Goal: Task Accomplishment & Management: Use online tool/utility

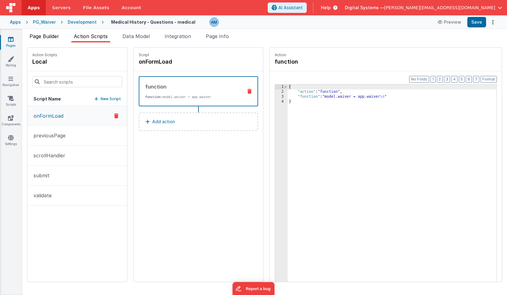
click at [53, 42] on li "Page Builder" at bounding box center [44, 38] width 34 height 10
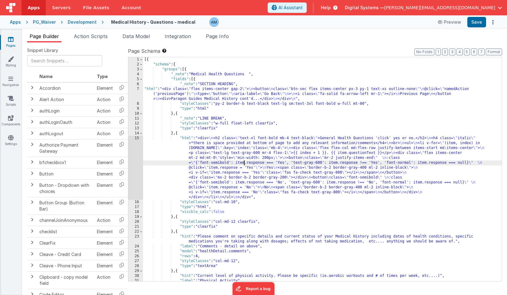
click at [244, 160] on div "[{ "schema" : { "groups" : [{ "_note" : "Medical Health Questions " , "fields" …" at bounding box center [322, 174] width 358 height 234
click at [235, 141] on div "[{ "schema" : { "groups" : [{ "_note" : "Medical Health Questions " , "fields" …" at bounding box center [322, 174] width 358 height 234
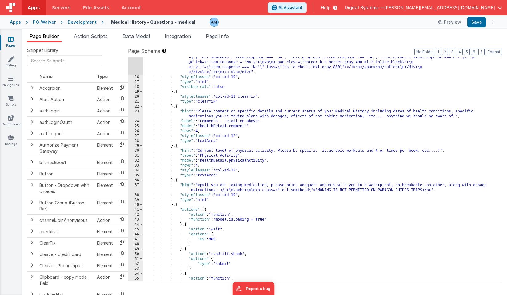
scroll to position [125, 0]
click at [222, 128] on div ""html" : "<div> \n <h2 class= \" text-xl font-bold mb-4 text-black \" >General …" at bounding box center [322, 157] width 358 height 293
click at [203, 125] on div ""html" : "<div> \n <h2 class= \" text-xl font-bold mb-4 text-black \" >General …" at bounding box center [322, 157] width 358 height 293
click at [202, 127] on div ""html" : "<div> \n <h2 class= \" text-xl font-bold mb-4 text-black \" >General …" at bounding box center [322, 157] width 358 height 293
click at [200, 160] on div ""html" : "<div> \n <h2 class= \" text-xl font-bold mb-4 text-black \" >General …" at bounding box center [322, 157] width 358 height 293
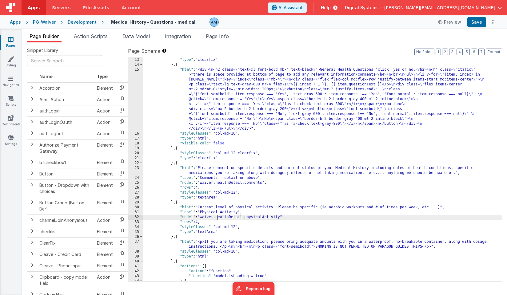
scroll to position [69, 0]
click at [230, 90] on div ""type" : "clearfix" } , { "html" : "<div> \n <h2 class= \" text-xl font-bold mb…" at bounding box center [322, 174] width 358 height 234
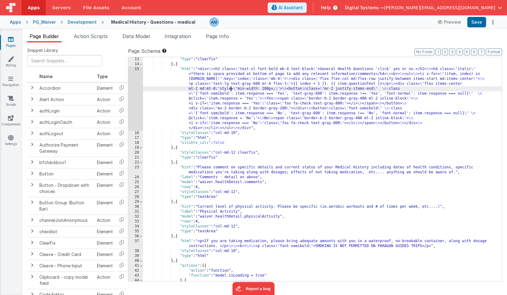
click at [133, 69] on div "15" at bounding box center [135, 99] width 15 height 64
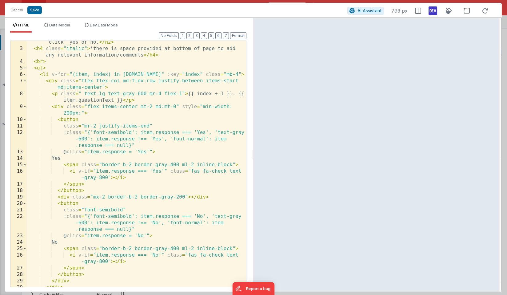
scroll to position [0, 0]
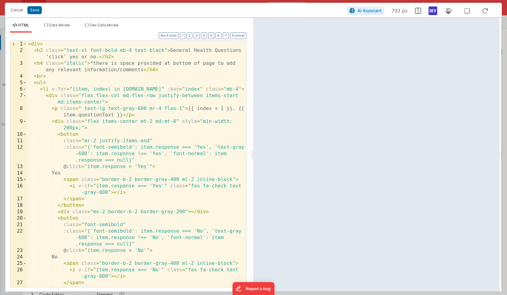
click at [168, 73] on div "< div > < h2 class = "text-xl font-bold mb-4 text-black" > General Health Quest…" at bounding box center [136, 170] width 219 height 259
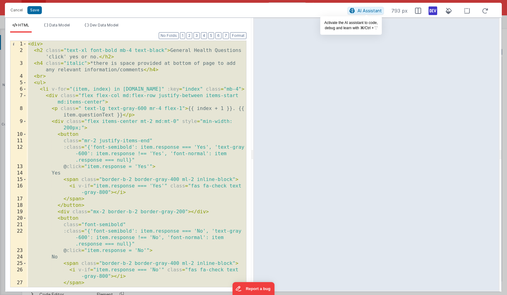
click at [380, 10] on span "AI Assistant" at bounding box center [369, 10] width 24 height 5
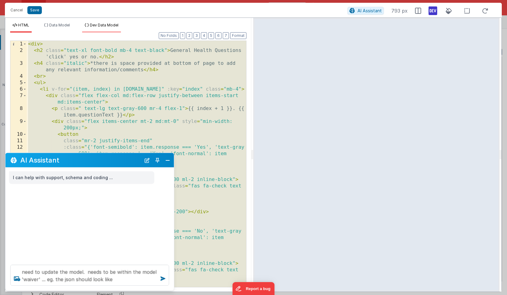
click at [111, 25] on span "Dev Data Model" at bounding box center [104, 25] width 29 height 5
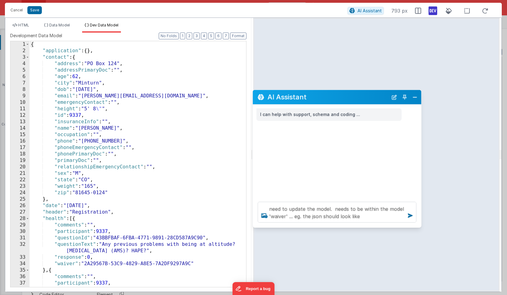
drag, startPoint x: 96, startPoint y: 158, endPoint x: 343, endPoint y: 95, distance: 255.2
click at [343, 95] on h2 "AI Assistant" at bounding box center [327, 96] width 121 height 7
click at [59, 26] on span "Data Model" at bounding box center [59, 25] width 21 height 5
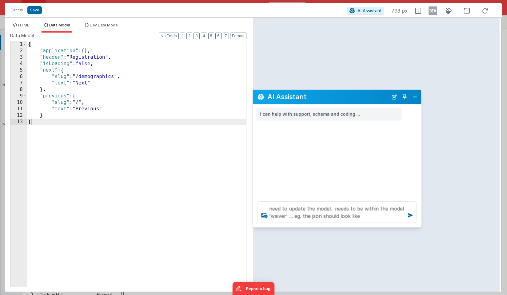
click at [433, 10] on icon at bounding box center [432, 11] width 9 height 10
click at [27, 25] on span "HTML" at bounding box center [23, 25] width 11 height 5
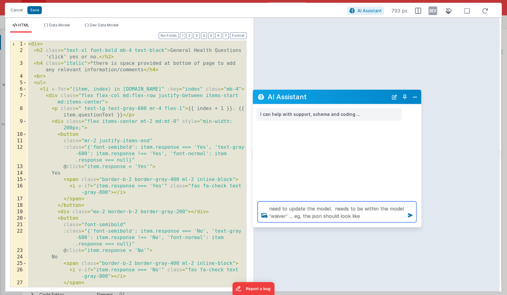
click at [363, 218] on textarea "need to update the model. needs to be within the model 'waiver' ... eg. the jso…" at bounding box center [337, 212] width 159 height 21
type textarea "need to update the model. needs to be within the model 'waiver' ... eg. the jso…"
click at [416, 97] on button "Close" at bounding box center [415, 97] width 8 height 9
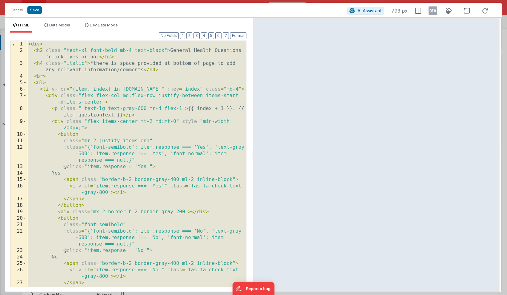
click at [140, 90] on div "< div > < h2 class = "text-xl font-bold mb-4 text-black" > General Health Quest…" at bounding box center [136, 170] width 219 height 259
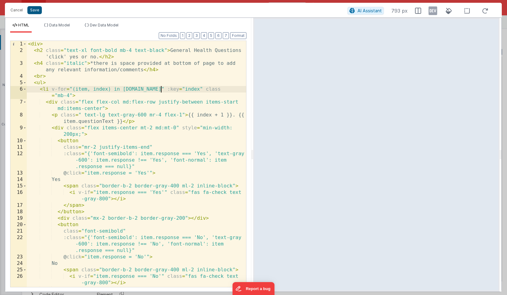
click at [35, 11] on button "Save" at bounding box center [34, 10] width 14 height 8
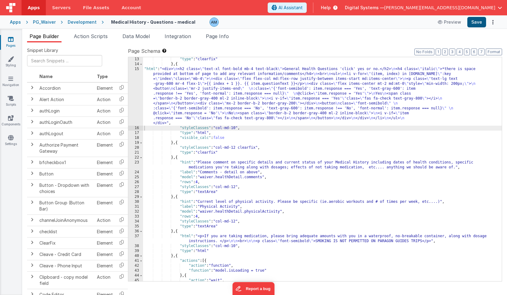
click at [473, 22] on button "Save" at bounding box center [476, 22] width 19 height 10
click at [451, 22] on button "Preview" at bounding box center [449, 22] width 31 height 10
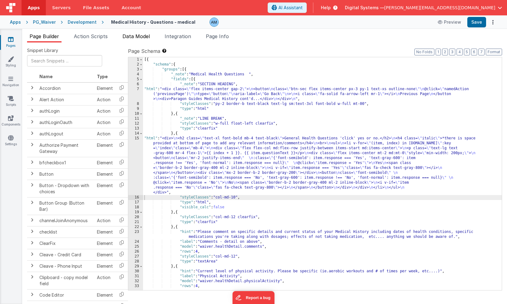
click at [150, 38] on span "Data Model" at bounding box center [135, 36] width 27 height 6
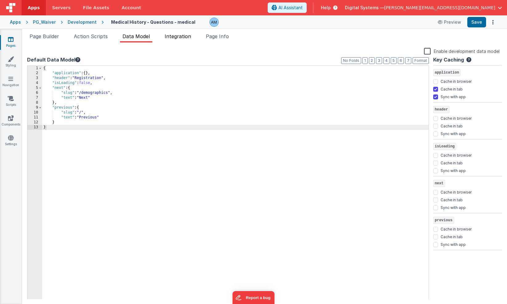
click at [176, 36] on span "Integration" at bounding box center [177, 36] width 26 height 6
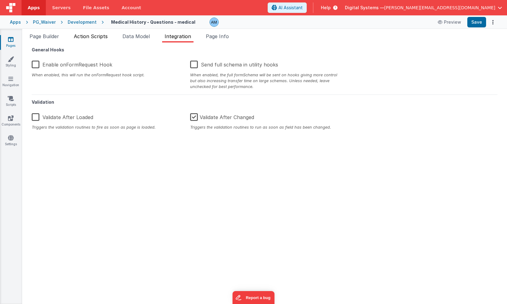
click at [96, 36] on span "Action Scripts" at bounding box center [91, 36] width 34 height 6
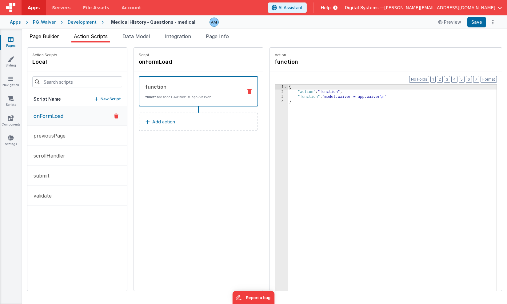
click at [55, 35] on span "Page Builder" at bounding box center [45, 36] width 30 height 6
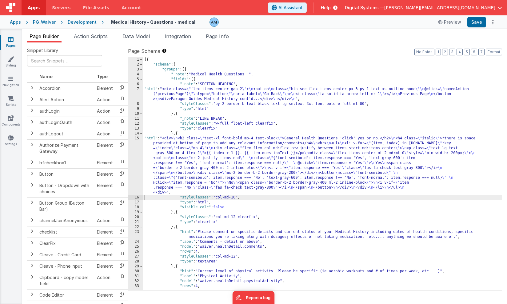
click at [179, 152] on div "[{ "schema" : { "groups" : [{ "_note" : "Medical Health Questions " , "fields" …" at bounding box center [322, 174] width 358 height 234
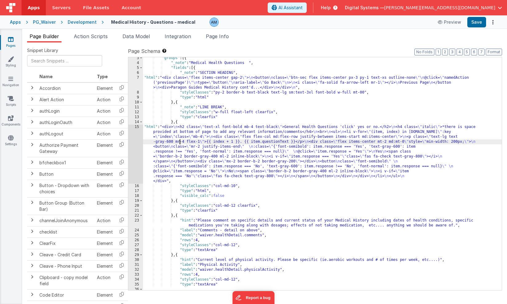
scroll to position [2, 0]
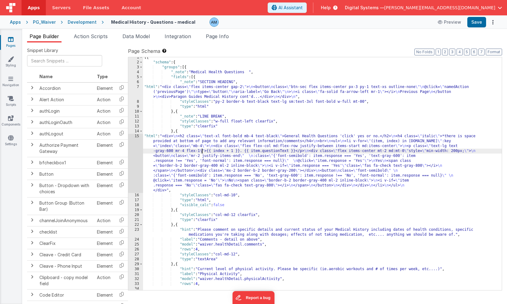
click at [201, 150] on div "[{ "schema" : { "groups" : [{ "_note" : "Medical Health Questions " , "fields" …" at bounding box center [322, 172] width 358 height 234
click at [133, 137] on div "15" at bounding box center [135, 163] width 15 height 59
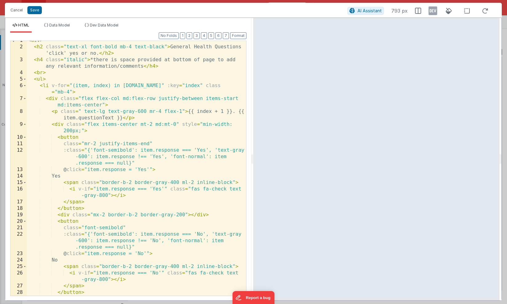
scroll to position [4, 0]
click at [105, 26] on span "Dev Data Model" at bounding box center [104, 25] width 29 height 5
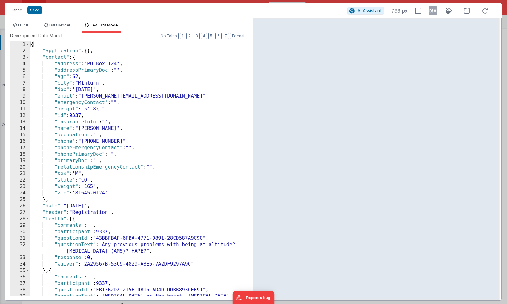
scroll to position [0, 0]
click at [28, 219] on span at bounding box center [27, 219] width 3 height 6
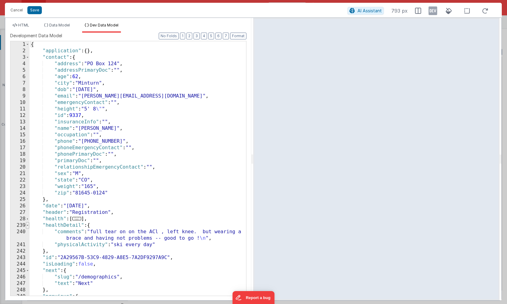
click at [28, 226] on span at bounding box center [27, 225] width 3 height 6
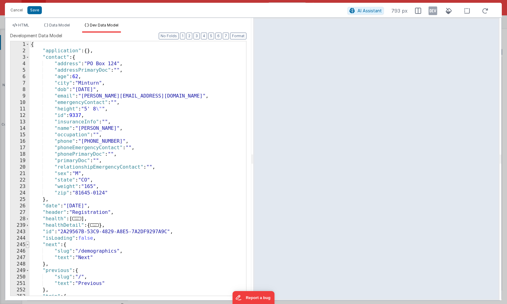
click at [26, 244] on span at bounding box center [27, 244] width 3 height 6
click at [28, 251] on span at bounding box center [27, 251] width 3 height 6
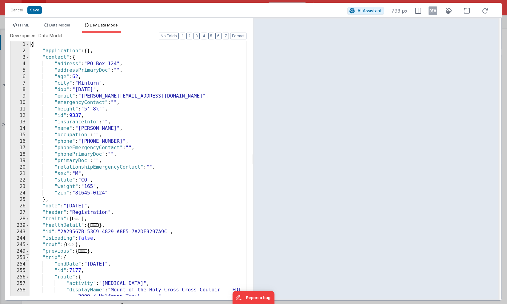
click at [28, 259] on span at bounding box center [27, 257] width 3 height 6
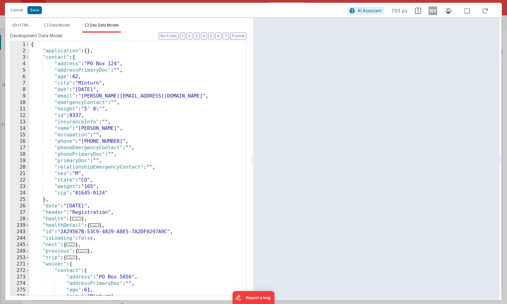
scroll to position [3, 0]
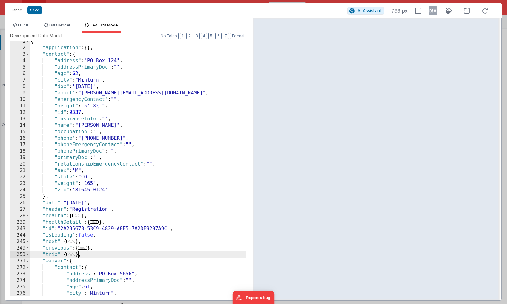
click at [79, 257] on div "{ "application" : { } , "contact" : { "address" : "PO Box 124" , "addressPrimar…" at bounding box center [138, 171] width 216 height 267
click at [76, 264] on div "{ "application" : { } , "contact" : { "address" : "PO Box 124" , "addressPrimar…" at bounding box center [138, 171] width 216 height 267
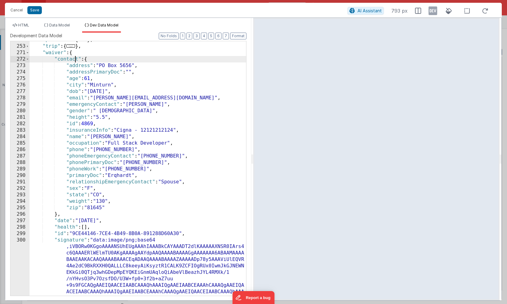
scroll to position [212, 0]
click at [27, 58] on span at bounding box center [27, 59] width 3 height 6
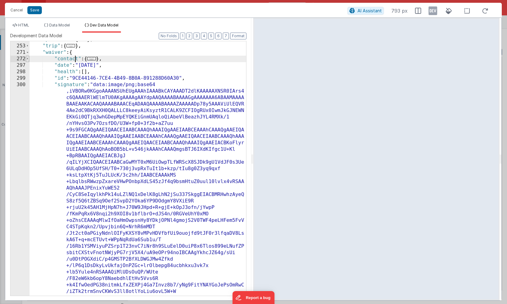
click at [27, 59] on span at bounding box center [27, 59] width 3 height 6
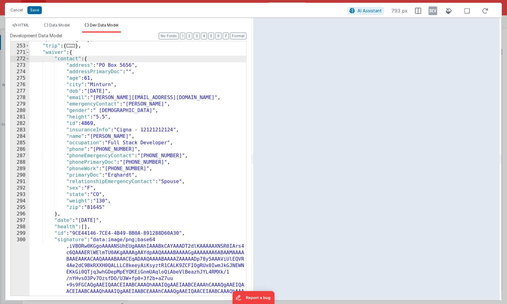
click at [27, 52] on span at bounding box center [27, 52] width 3 height 6
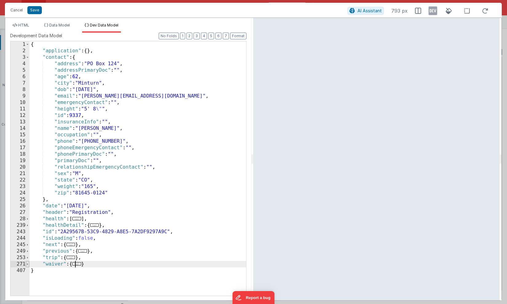
click at [26, 263] on span at bounding box center [27, 264] width 3 height 6
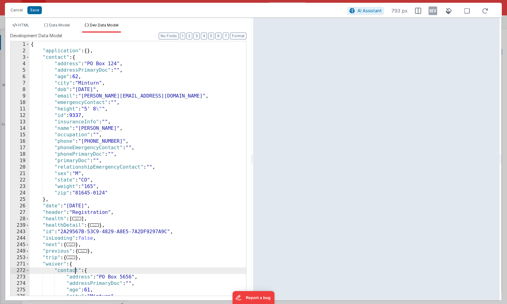
scroll to position [0, 0]
drag, startPoint x: 93, startPoint y: 220, endPoint x: 43, endPoint y: 217, distance: 49.9
click at [43, 217] on div "{ "application" : { } , "contact" : { "address" : "PO Box 124" , "addressPrimar…" at bounding box center [138, 174] width 216 height 267
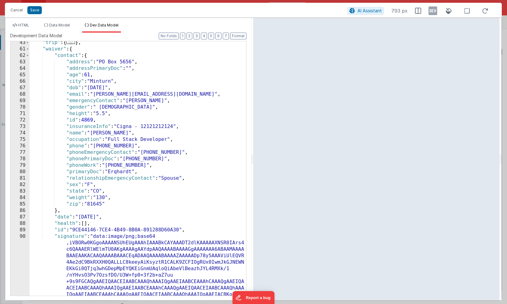
scroll to position [216, 0]
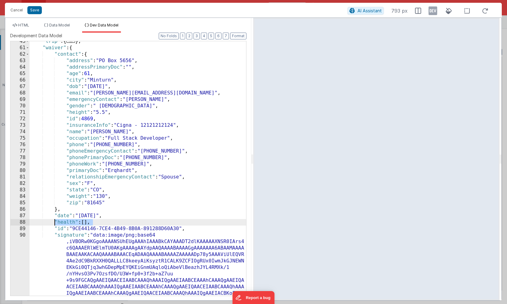
drag, startPoint x: 95, startPoint y: 222, endPoint x: 55, endPoint y: 223, distance: 39.4
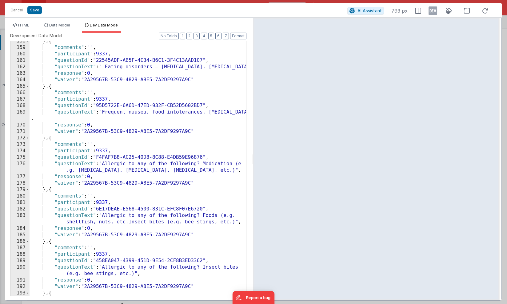
scroll to position [904, 0]
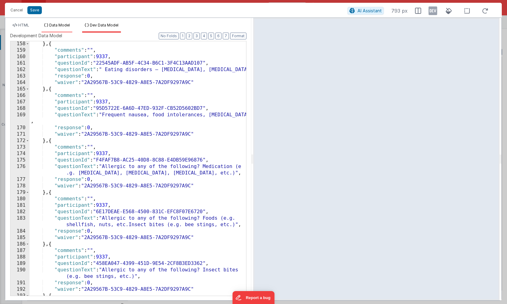
click at [62, 25] on span "Data Model" at bounding box center [59, 25] width 21 height 5
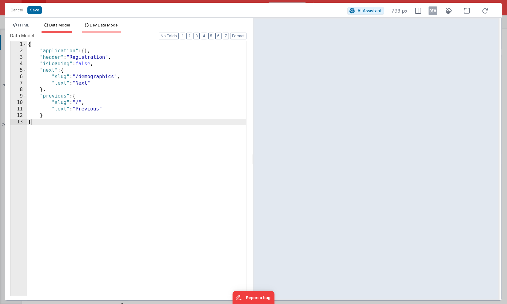
click at [93, 25] on span "Dev Data Model" at bounding box center [104, 25] width 29 height 5
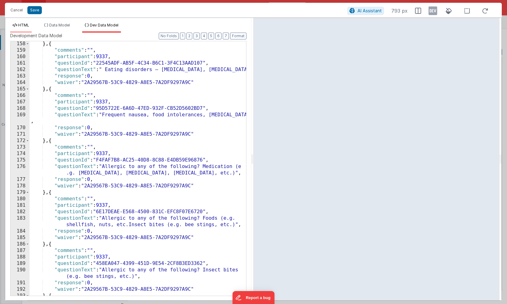
click at [28, 27] on span "HTML" at bounding box center [23, 25] width 11 height 5
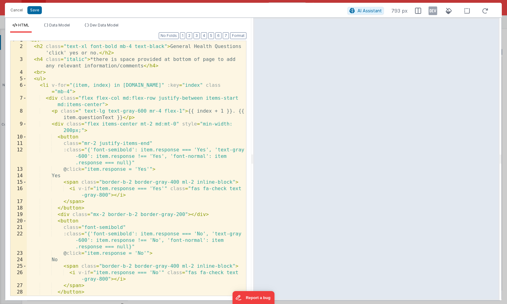
scroll to position [36, 0]
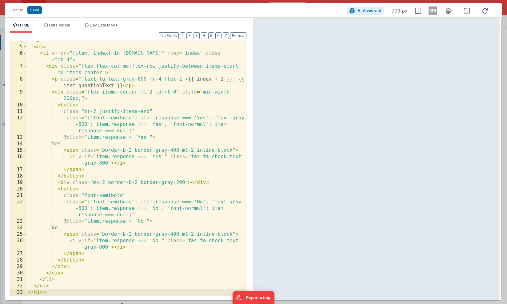
click at [481, 9] on icon at bounding box center [485, 11] width 14 height 8
click at [485, 10] on icon at bounding box center [485, 11] width 14 height 8
click at [114, 23] on span "Dev Data Model" at bounding box center [104, 25] width 29 height 5
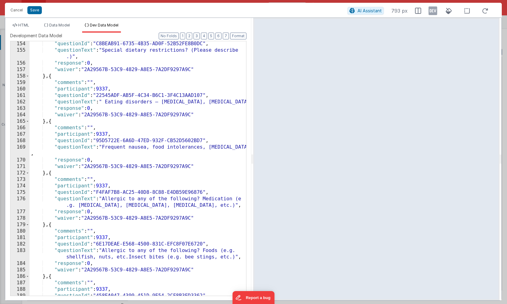
scroll to position [862, 0]
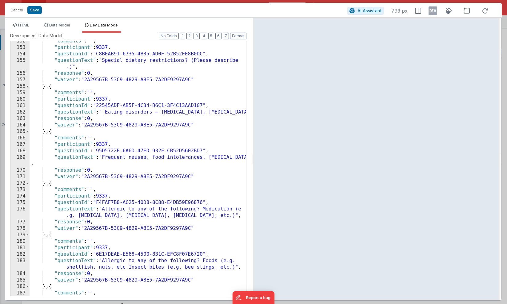
click at [19, 11] on button "Cancel" at bounding box center [16, 10] width 18 height 9
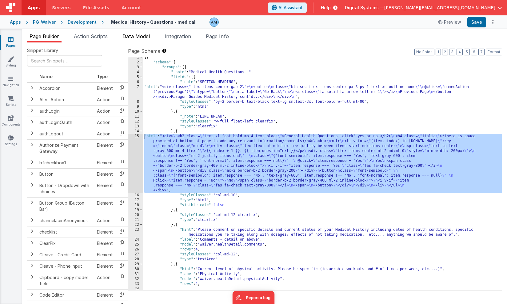
click at [146, 34] on span "Data Model" at bounding box center [135, 36] width 27 height 6
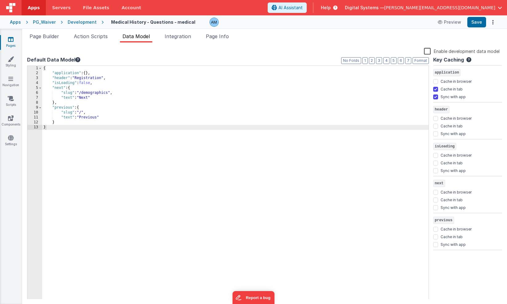
click at [428, 51] on label "Enable development data model" at bounding box center [462, 50] width 76 height 7
click at [0, 0] on input "Enable development data model" at bounding box center [0, 0] width 0 height 0
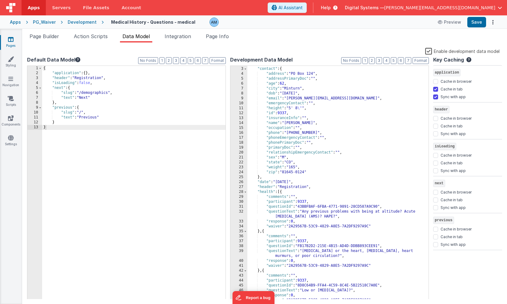
scroll to position [0, 0]
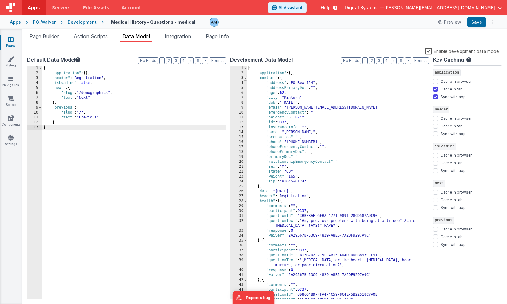
click at [244, 78] on span at bounding box center [244, 78] width 3 height 5
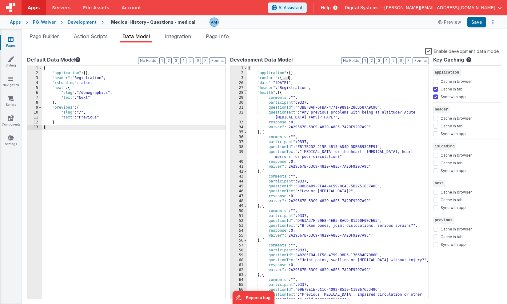
click at [245, 92] on span at bounding box center [244, 92] width 3 height 5
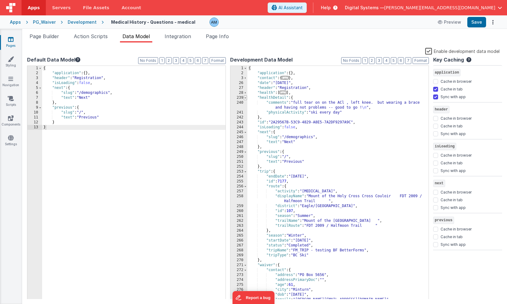
click at [244, 100] on span at bounding box center [244, 97] width 3 height 5
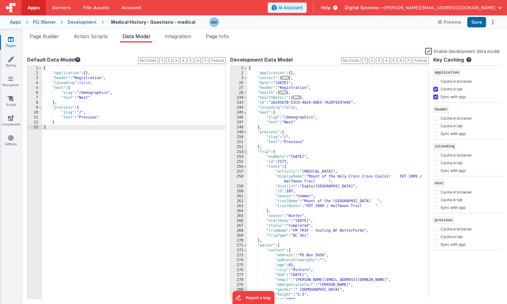
click at [245, 152] on span at bounding box center [244, 151] width 3 height 5
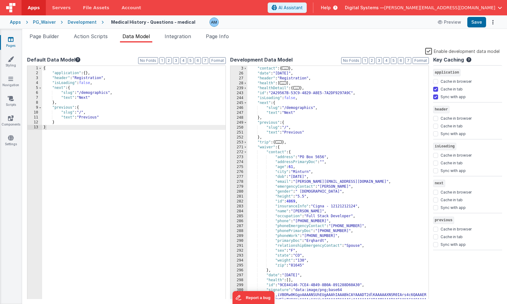
scroll to position [8, 0]
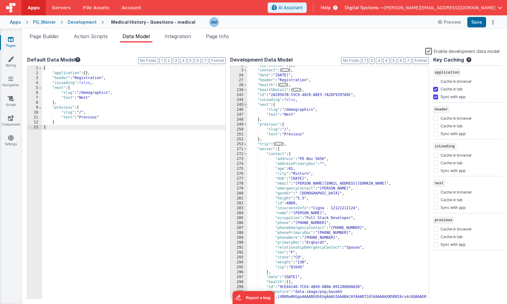
click at [246, 104] on span at bounding box center [244, 104] width 3 height 5
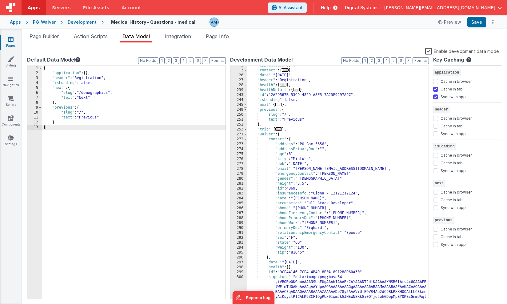
click at [246, 110] on span at bounding box center [244, 109] width 3 height 5
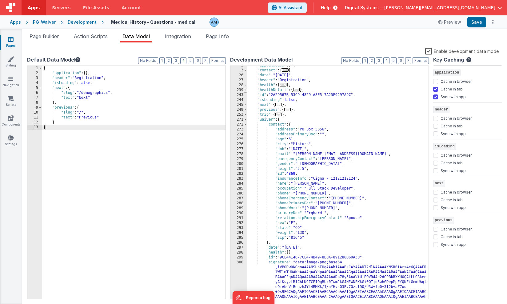
click at [244, 90] on span at bounding box center [244, 90] width 3 height 5
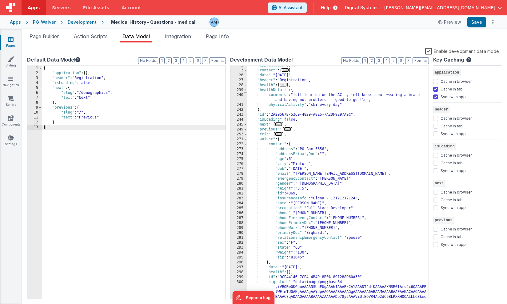
click at [245, 89] on span at bounding box center [244, 90] width 3 height 5
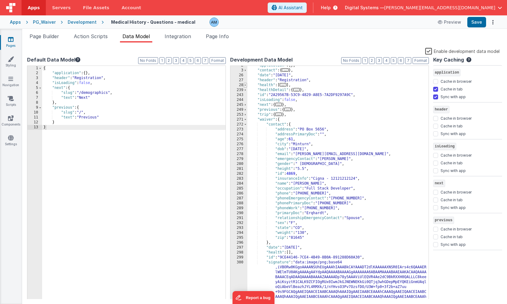
click at [245, 84] on span at bounding box center [244, 85] width 3 height 5
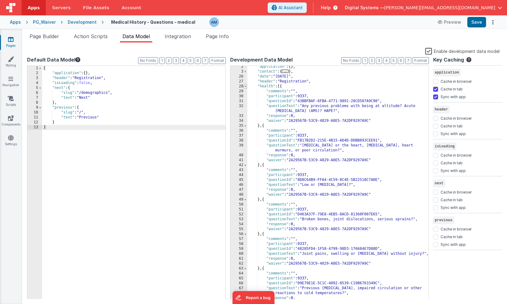
scroll to position [0, 0]
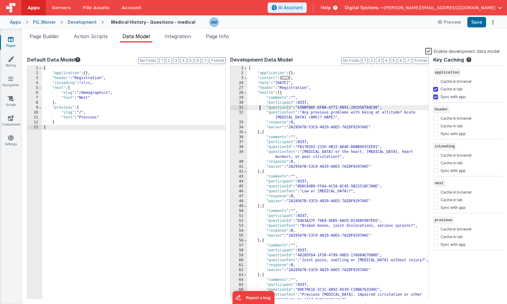
click at [260, 109] on div "{ "application" : { } , "contact" : { ... } , "date" : "[DATE]" , "header" : "R…" at bounding box center [337, 187] width 181 height 243
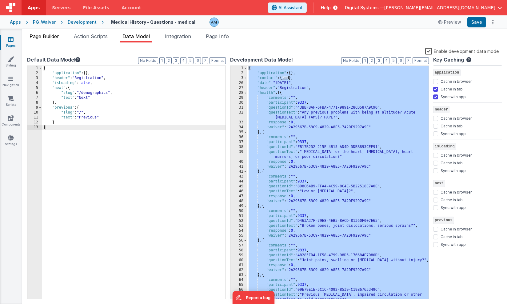
click at [52, 35] on span "Page Builder" at bounding box center [45, 36] width 30 height 6
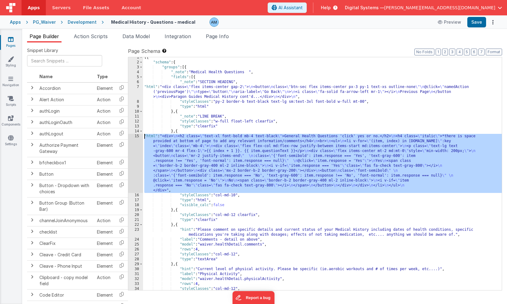
click at [133, 143] on div "15" at bounding box center [135, 163] width 15 height 59
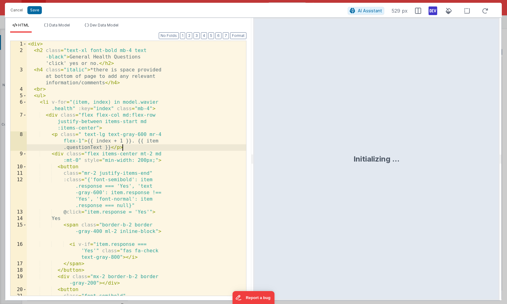
click at [133, 143] on div "< div > < h2 class = "text-xl font-bold mb-4 text -black" > General Health Ques…" at bounding box center [136, 187] width 219 height 293
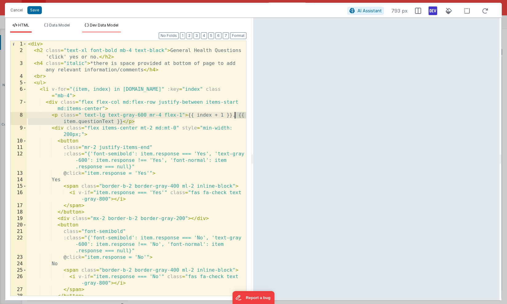
click at [110, 27] on li "Dev Data Model" at bounding box center [101, 28] width 39 height 10
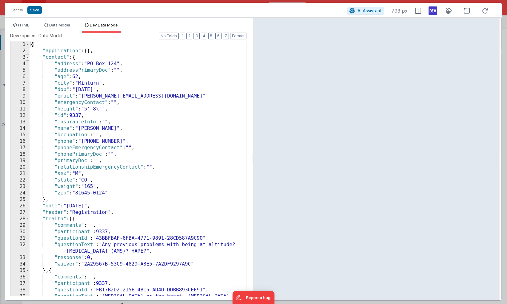
click at [26, 57] on span at bounding box center [27, 57] width 3 height 6
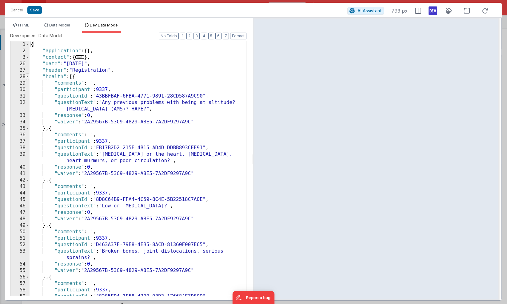
click at [28, 78] on span at bounding box center [27, 76] width 3 height 6
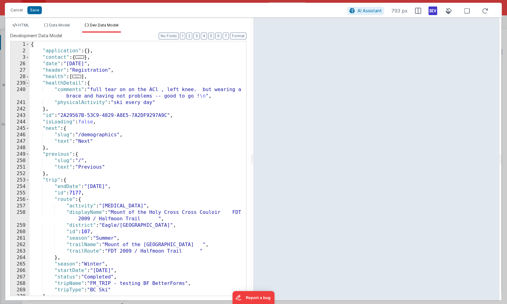
click at [28, 83] on span at bounding box center [27, 83] width 3 height 6
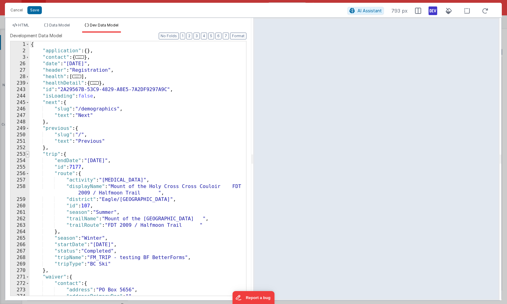
click at [28, 154] on span at bounding box center [27, 154] width 3 height 6
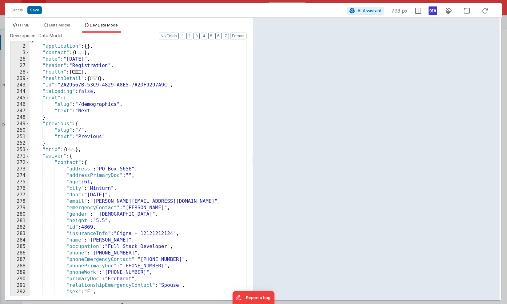
scroll to position [5, 0]
click at [28, 164] on span at bounding box center [27, 162] width 3 height 6
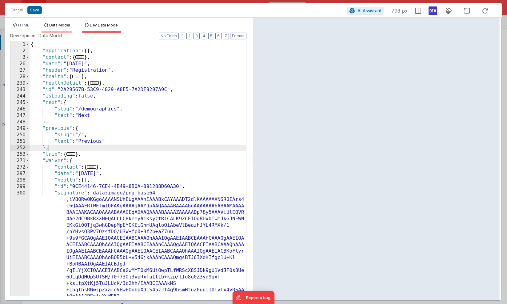
click at [48, 25] on icon at bounding box center [46, 25] width 4 height 4
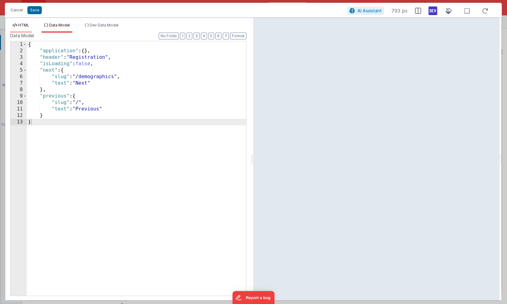
click at [25, 25] on span "HTML" at bounding box center [23, 25] width 11 height 5
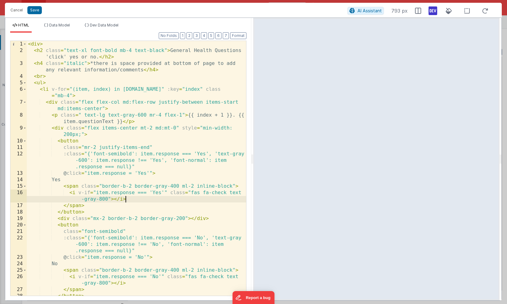
click at [220, 199] on div "< div > < h2 class = "text-xl font-bold mb-4 text-black" > General Health Quest…" at bounding box center [136, 174] width 219 height 267
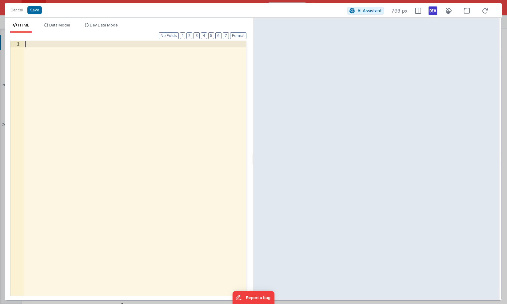
scroll to position [30, 0]
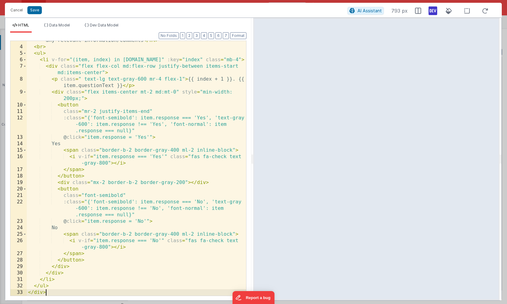
click at [36, 16] on div "Cancel Save AI Assistant 793 px" at bounding box center [253, 10] width 496 height 15
click at [36, 11] on button "Save" at bounding box center [34, 10] width 14 height 8
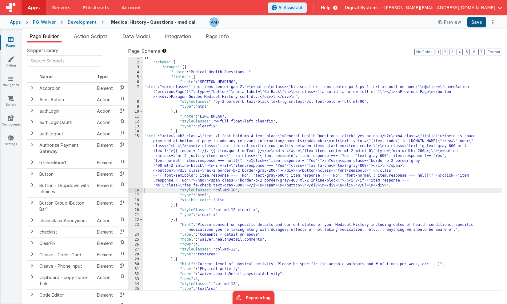
click at [473, 21] on button "Save" at bounding box center [476, 22] width 19 height 10
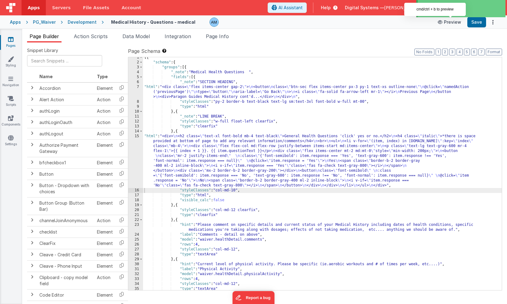
click at [448, 22] on button "Preview" at bounding box center [449, 22] width 31 height 10
